Goal: Task Accomplishment & Management: Complete application form

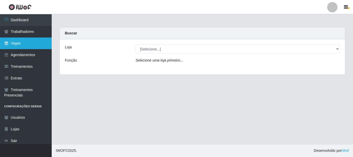
click at [21, 44] on link "Vagas" at bounding box center [26, 43] width 52 height 12
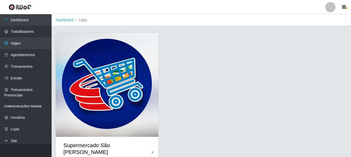
click at [121, 90] on img at bounding box center [107, 85] width 103 height 104
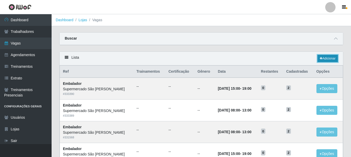
click at [327, 58] on link "Adicionar" at bounding box center [328, 58] width 20 height 7
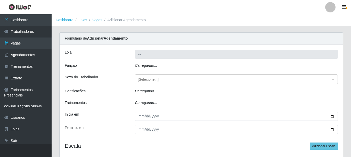
type input "Supermercado São [PERSON_NAME]"
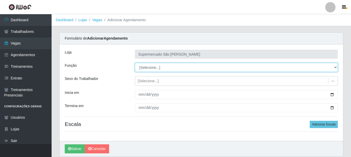
click at [173, 65] on select "[Selecione...] ASG ASG + ASG ++ Embalador Embalador + Embalador ++" at bounding box center [236, 67] width 203 height 9
select select "1"
click at [135, 63] on select "[Selecione...] ASG ASG + ASG ++ Embalador Embalador + Embalador ++" at bounding box center [236, 67] width 203 height 9
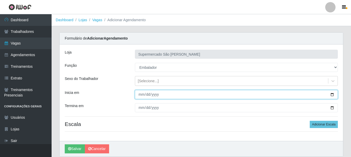
drag, startPoint x: 140, startPoint y: 93, endPoint x: 175, endPoint y: 118, distance: 42.8
click at [140, 93] on input "Inicia em" at bounding box center [236, 94] width 203 height 9
type input "[DATE]"
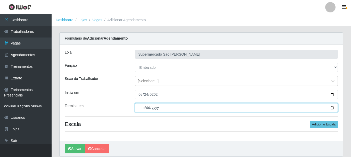
click at [142, 110] on input "Termina em" at bounding box center [236, 107] width 203 height 9
type input "[DATE]"
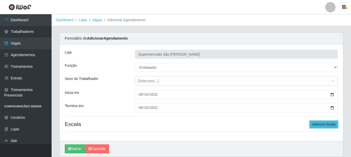
click at [322, 124] on button "Adicionar Escala" at bounding box center [324, 124] width 28 height 7
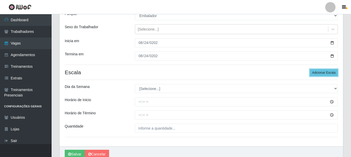
scroll to position [76, 0]
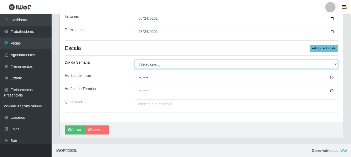
click at [150, 65] on select "[Selecione...] Segunda Terça Quarta Quinta Sexta Sábado Domingo" at bounding box center [236, 64] width 203 height 9
select select "0"
click at [135, 60] on select "[Selecione...] Segunda Terça Quarta Quinta Sexta Sábado Domingo" at bounding box center [236, 64] width 203 height 9
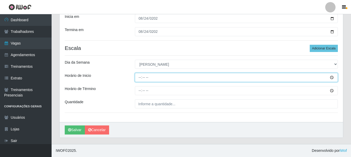
drag, startPoint x: 139, startPoint y: 78, endPoint x: 143, endPoint y: 86, distance: 8.7
click at [139, 77] on input "Horário de Inicio" at bounding box center [236, 77] width 203 height 9
type input "08:00"
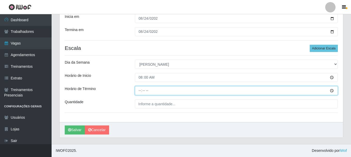
click at [138, 90] on input "Horário de Término" at bounding box center [236, 90] width 203 height 9
type input "08:00"
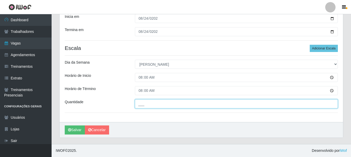
drag, startPoint x: 147, startPoint y: 104, endPoint x: 156, endPoint y: 109, distance: 9.5
click at [147, 104] on input "___" at bounding box center [236, 103] width 203 height 9
type input "2__"
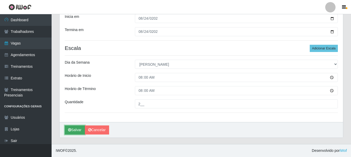
click at [73, 128] on button "Salvar" at bounding box center [75, 129] width 20 height 9
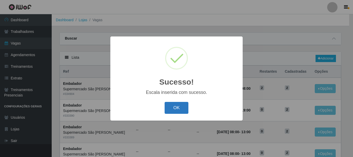
click at [174, 107] on button "OK" at bounding box center [176, 108] width 24 height 12
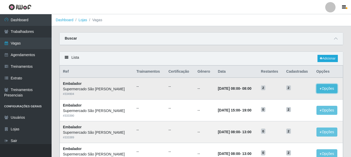
click at [330, 89] on button "Opções" at bounding box center [327, 88] width 21 height 9
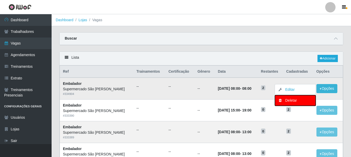
click at [294, 102] on div "Deletar" at bounding box center [295, 100] width 30 height 5
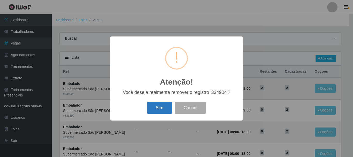
click at [157, 108] on button "Sim" at bounding box center [159, 108] width 25 height 12
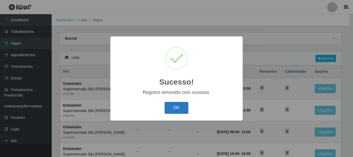
click at [183, 108] on button "OK" at bounding box center [176, 108] width 24 height 12
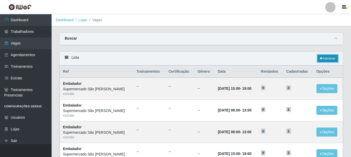
click at [330, 56] on link "Adicionar" at bounding box center [328, 58] width 20 height 7
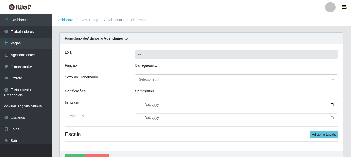
type input "Supermercado São [PERSON_NAME]"
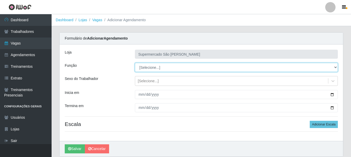
click at [165, 69] on select "[Selecione...] ASG ASG + ASG ++ Embalador Embalador + Embalador ++" at bounding box center [236, 67] width 203 height 9
select select "1"
click at [135, 63] on select "[Selecione...] ASG ASG + ASG ++ Embalador Embalador + Embalador ++" at bounding box center [236, 67] width 203 height 9
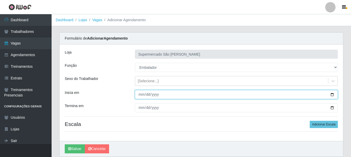
click at [139, 95] on input "Inicia em" at bounding box center [236, 94] width 203 height 9
type input "[DATE]"
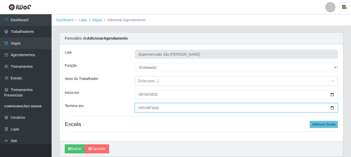
click at [140, 106] on input "Termina em" at bounding box center [236, 107] width 203 height 9
type input "[DATE]"
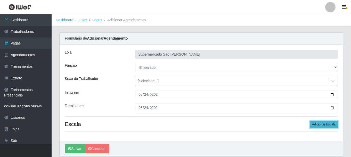
click at [328, 123] on button "Adicionar Escala" at bounding box center [324, 124] width 28 height 7
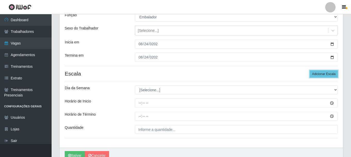
scroll to position [50, 0]
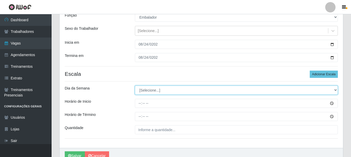
click at [168, 91] on select "[Selecione...] Segunda Terça Quarta Quinta Sexta Sábado Domingo" at bounding box center [236, 89] width 203 height 9
select select "0"
click at [135, 85] on select "[Selecione...] Segunda Terça Quarta Quinta Sexta Sábado Domingo" at bounding box center [236, 89] width 203 height 9
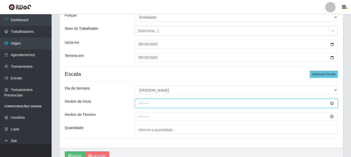
drag, startPoint x: 136, startPoint y: 103, endPoint x: 143, endPoint y: 111, distance: 11.0
click at [137, 106] on input "Horário de Inicio" at bounding box center [236, 103] width 203 height 9
type input "08:00"
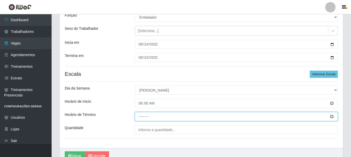
click at [137, 117] on input "Horário de Término" at bounding box center [236, 116] width 203 height 9
type input "13:00"
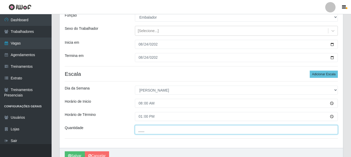
click at [143, 130] on input "___" at bounding box center [236, 129] width 203 height 9
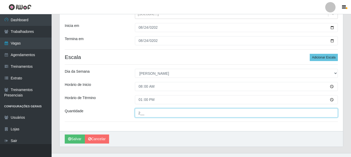
scroll to position [76, 0]
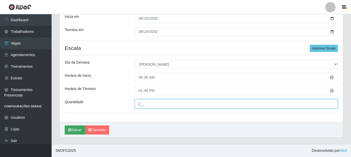
type input "2__"
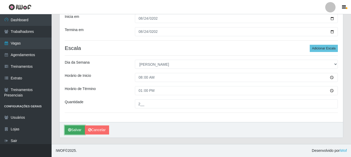
click at [76, 130] on button "Salvar" at bounding box center [75, 129] width 20 height 9
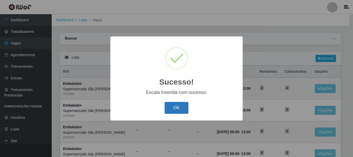
click at [175, 107] on button "OK" at bounding box center [176, 108] width 24 height 12
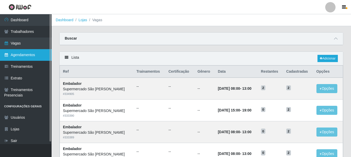
click at [25, 55] on link "Agendamentos" at bounding box center [26, 55] width 52 height 12
